Goal: Navigation & Orientation: Find specific page/section

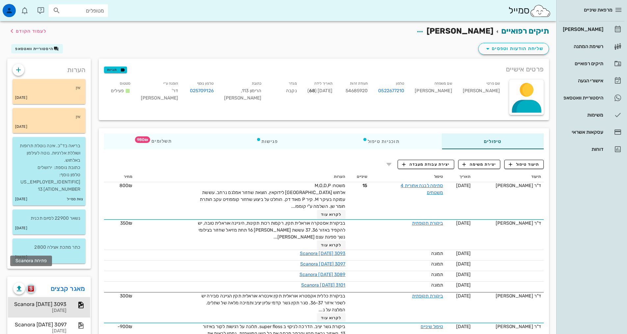
click at [31, 285] on img "button" at bounding box center [31, 288] width 6 height 6
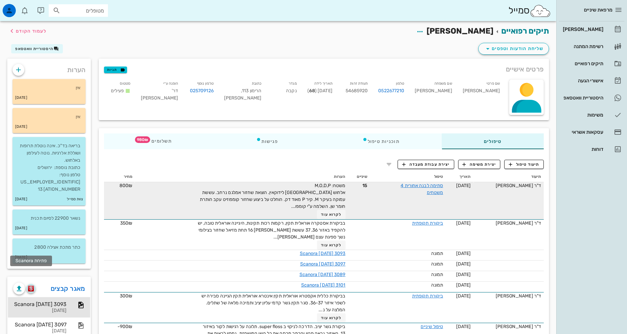
drag, startPoint x: 30, startPoint y: 274, endPoint x: 206, endPoint y: 215, distance: 185.3
click at [30, 285] on img "button" at bounding box center [31, 288] width 6 height 6
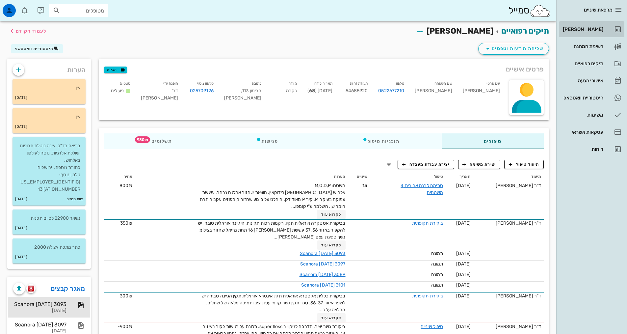
click at [589, 28] on div "[PERSON_NAME]" at bounding box center [582, 29] width 42 height 5
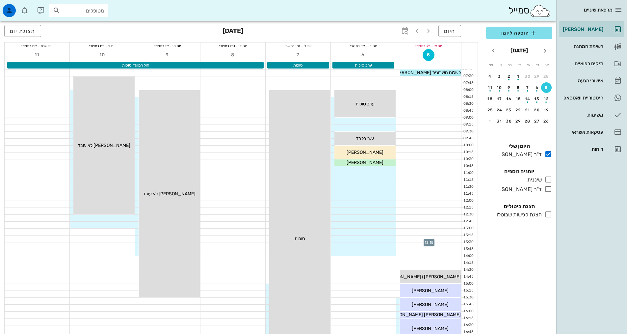
scroll to position [197, 0]
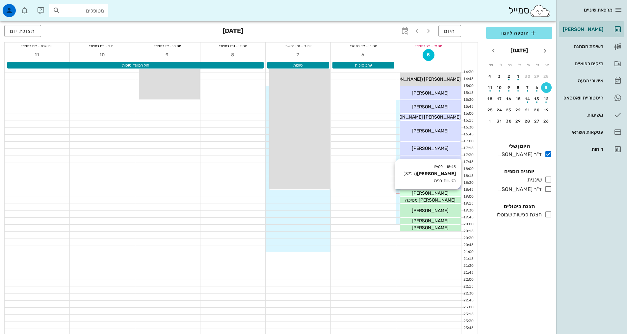
click at [426, 194] on span "[PERSON_NAME]" at bounding box center [430, 193] width 37 height 6
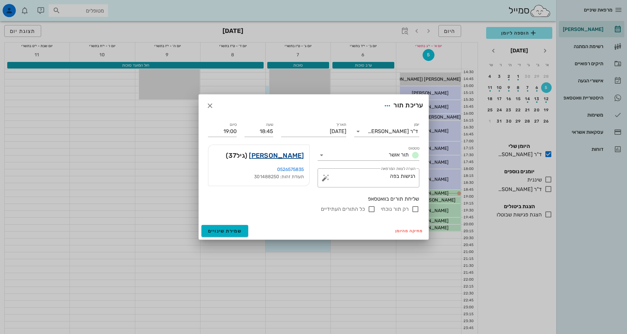
click at [296, 158] on link "[PERSON_NAME]" at bounding box center [276, 155] width 55 height 11
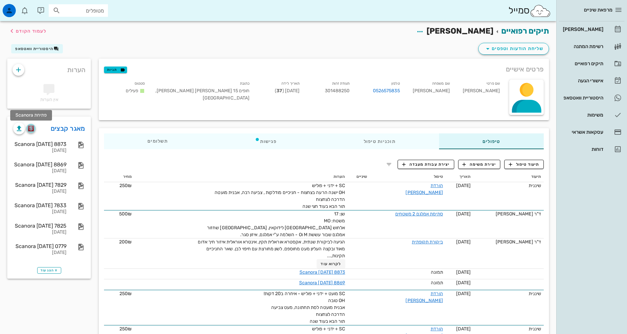
click at [31, 131] on img "button" at bounding box center [31, 128] width 6 height 6
click at [31, 128] on img "button" at bounding box center [31, 128] width 6 height 6
click at [50, 145] on div "Scanora [DATE] 8873" at bounding box center [39, 144] width 53 height 6
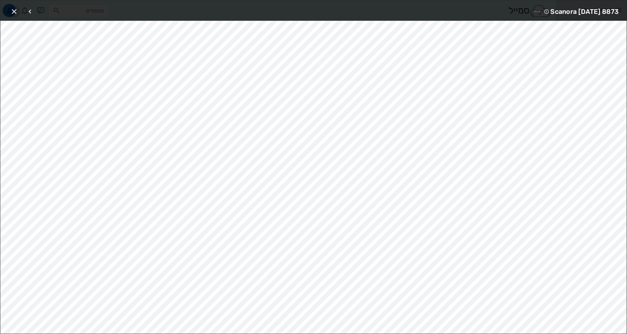
click at [16, 8] on icon "button" at bounding box center [14, 12] width 8 height 8
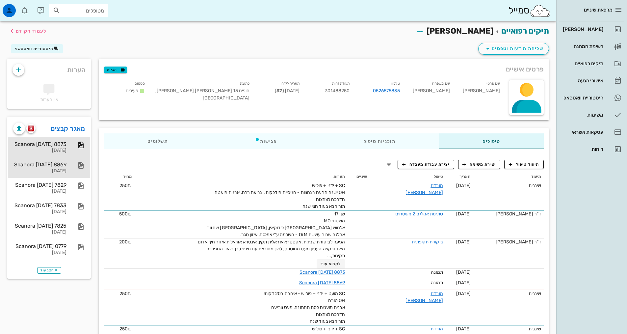
click at [59, 167] on div "Scanora [DATE] 8869" at bounding box center [39, 164] width 53 height 6
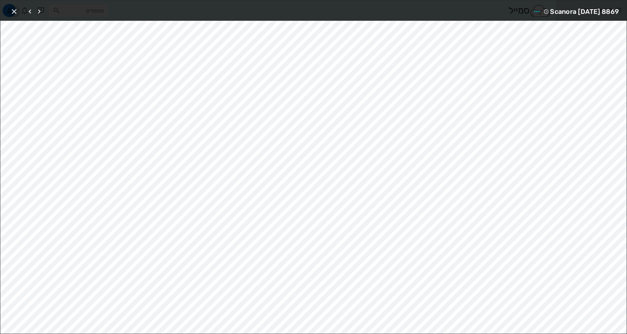
click at [14, 13] on icon "button" at bounding box center [14, 12] width 8 height 8
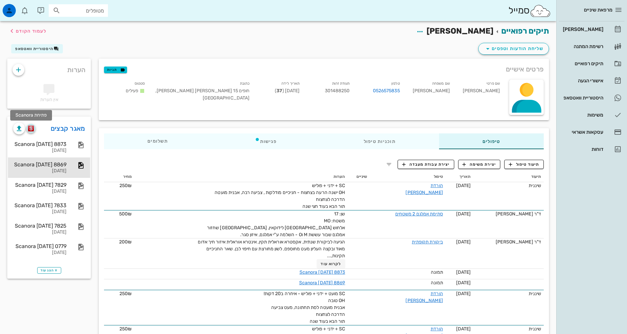
click at [31, 128] on img "button" at bounding box center [31, 128] width 6 height 6
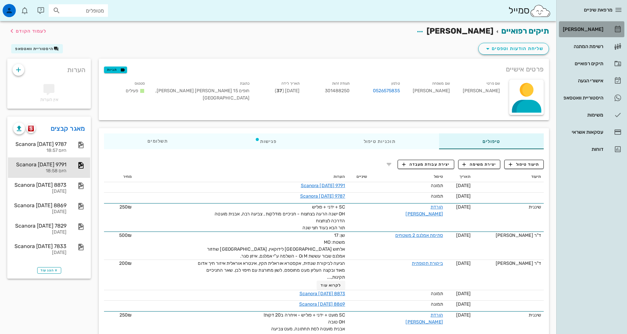
click at [589, 30] on div "[PERSON_NAME]" at bounding box center [582, 29] width 42 height 5
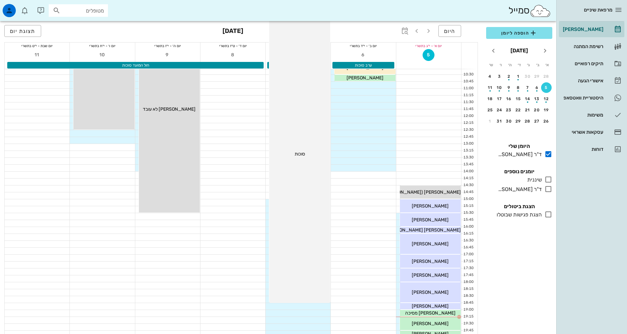
scroll to position [198, 0]
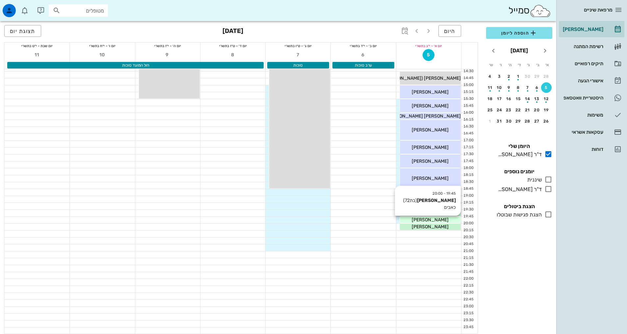
click at [438, 219] on span "[PERSON_NAME]" at bounding box center [430, 220] width 37 height 6
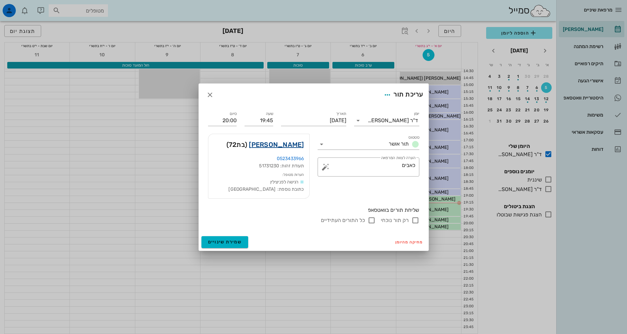
click at [296, 143] on link "[PERSON_NAME]" at bounding box center [276, 144] width 55 height 11
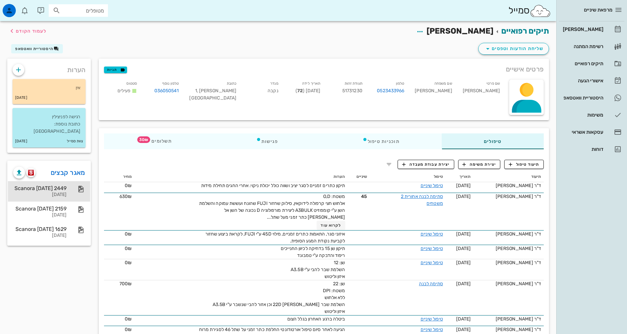
click at [62, 185] on div "Scanora [DATE] 2449" at bounding box center [39, 188] width 53 height 6
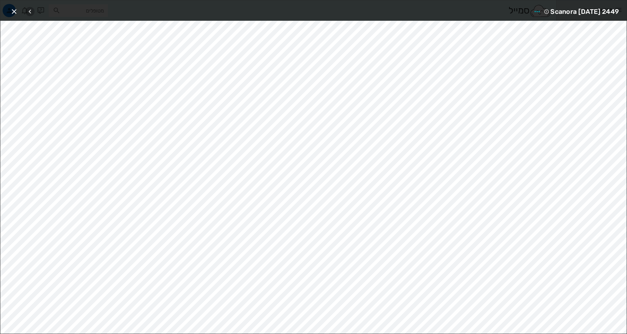
click at [32, 13] on icon "button" at bounding box center [30, 12] width 8 height 8
click at [13, 10] on icon "button" at bounding box center [14, 12] width 8 height 8
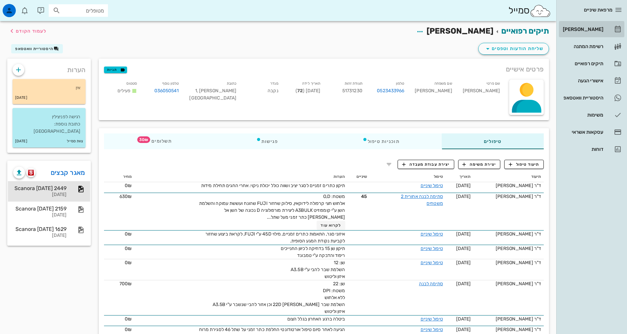
click at [592, 30] on div "[PERSON_NAME]" at bounding box center [582, 29] width 42 height 5
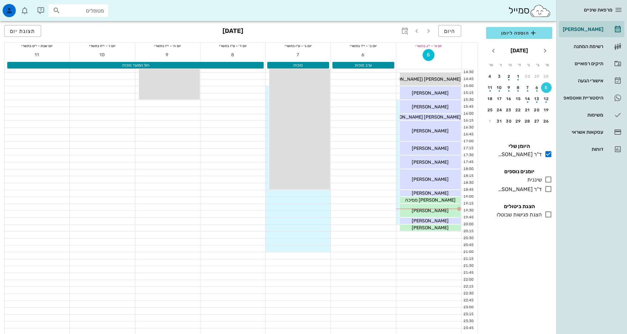
scroll to position [198, 0]
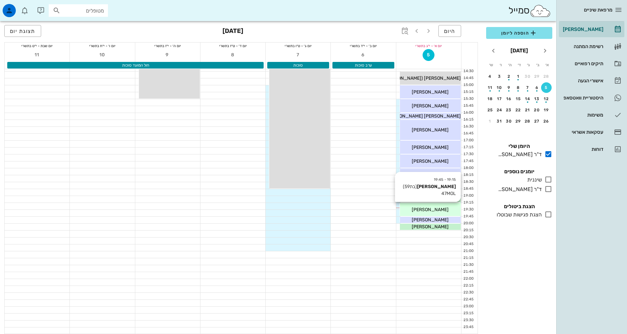
click at [425, 213] on div "19:15 - 19:45 [PERSON_NAME] (בת 59 ) 47MOL [PERSON_NAME]" at bounding box center [430, 209] width 61 height 13
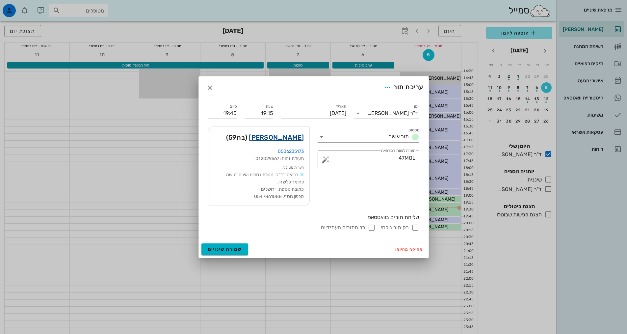
click at [288, 138] on link "[PERSON_NAME]" at bounding box center [276, 137] width 55 height 11
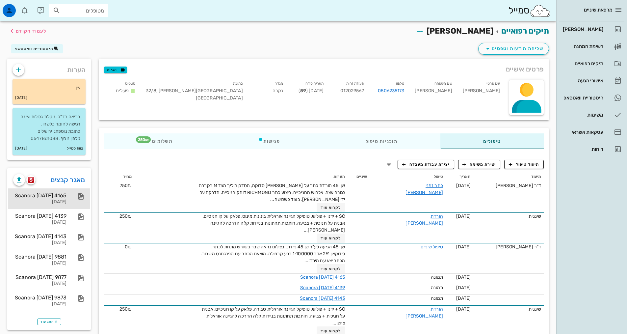
click at [46, 194] on div "Scanora [DATE] 4165" at bounding box center [39, 195] width 53 height 6
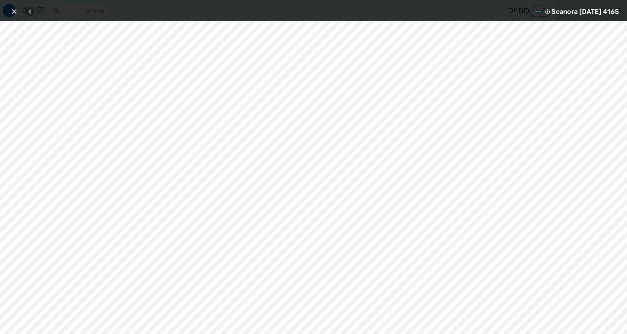
click at [33, 11] on icon "button" at bounding box center [30, 12] width 8 height 8
